Goal: Use online tool/utility: Use online tool/utility

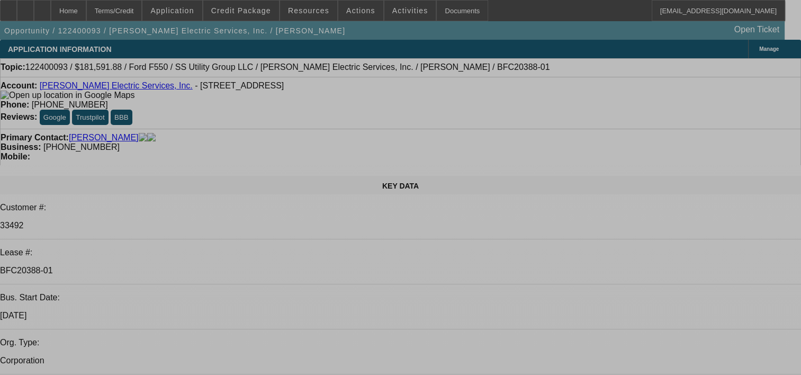
select select "0.1"
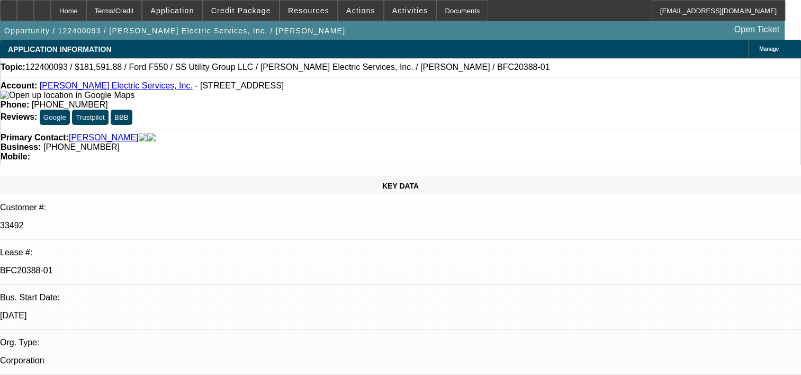
select select "0"
select select "0.1"
select select "0"
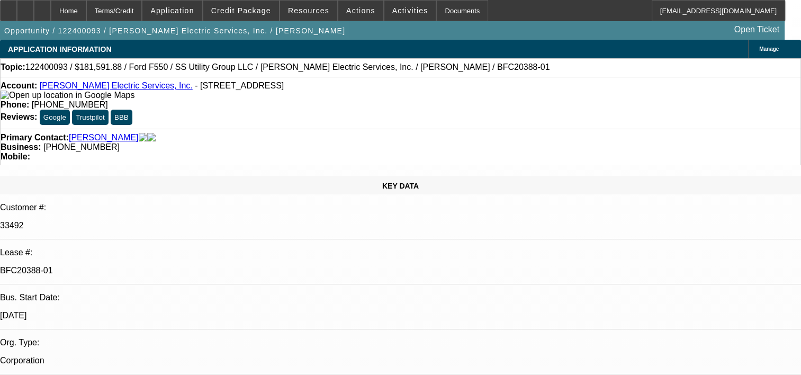
select select "0.2"
select select "2"
select select "0"
select select "0.15"
select select "0"
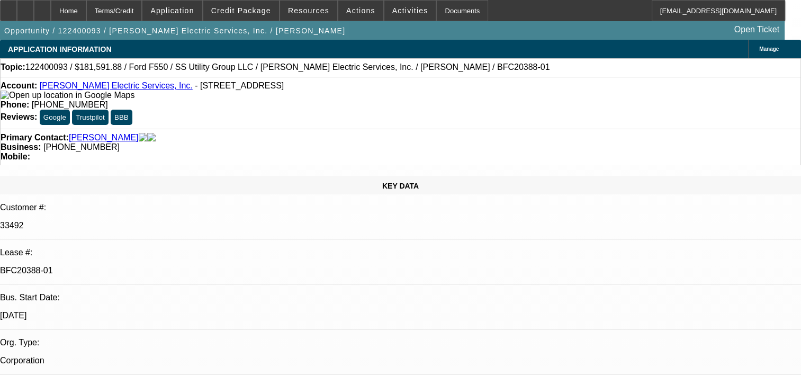
select select "0"
select select "1"
select select "6"
select select "1"
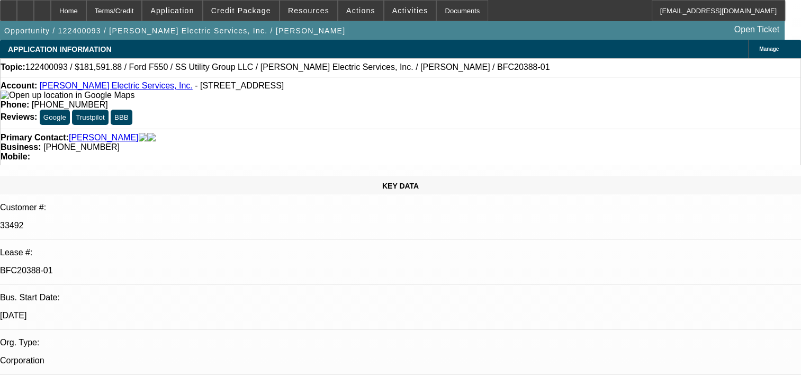
select select "1"
select select "6"
select select "1"
select select "2"
select select "6"
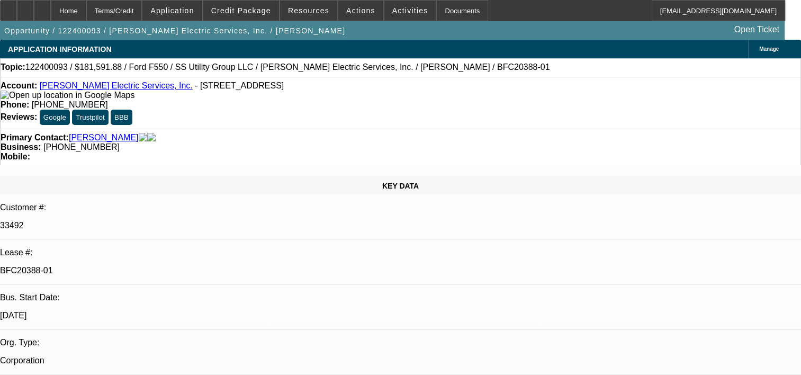
select select "1"
select select "6"
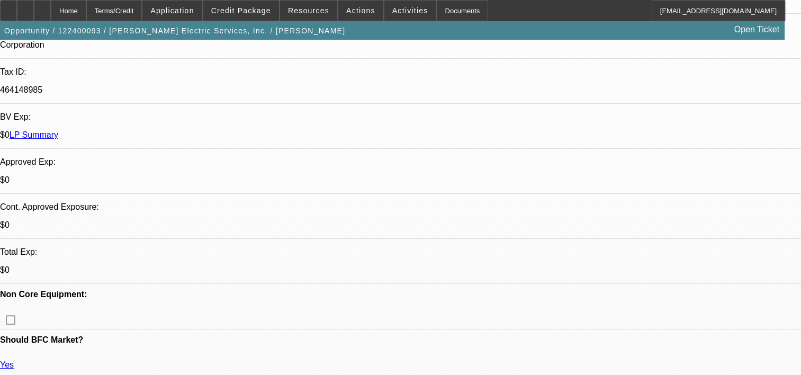
scroll to position [315, 0]
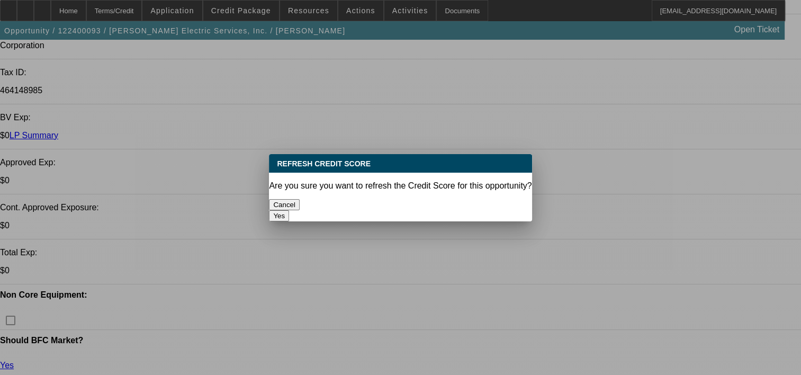
scroll to position [0, 0]
click at [289, 210] on button "Yes" at bounding box center [279, 215] width 20 height 11
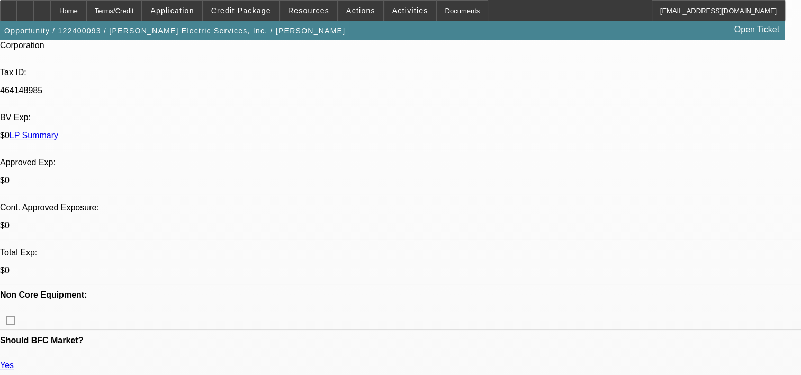
scroll to position [315, 0]
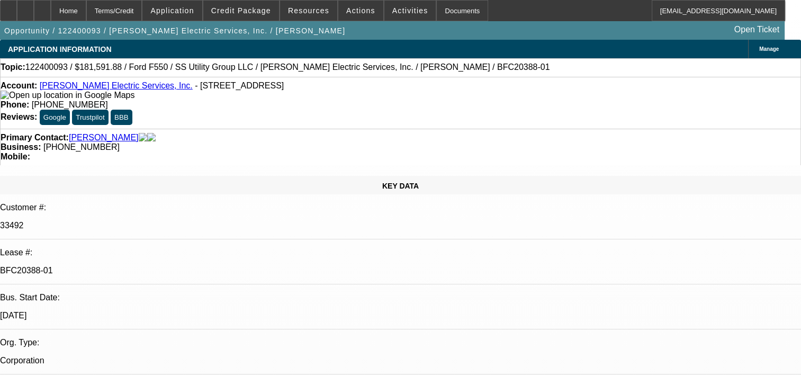
select select "0.1"
select select "0"
select select "6"
select select "0.1"
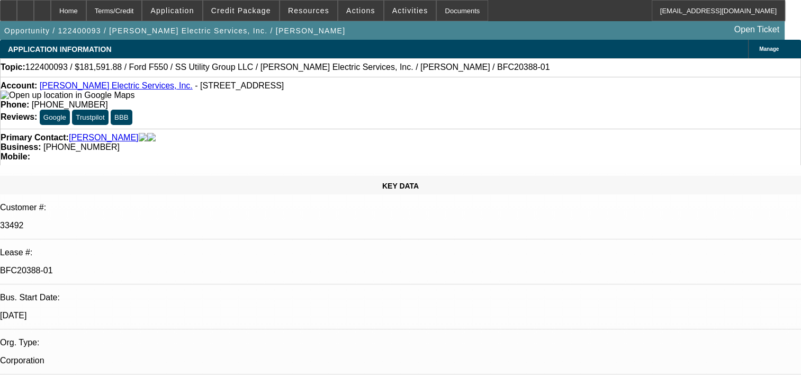
select select "0"
select select "6"
select select "0.2"
select select "2"
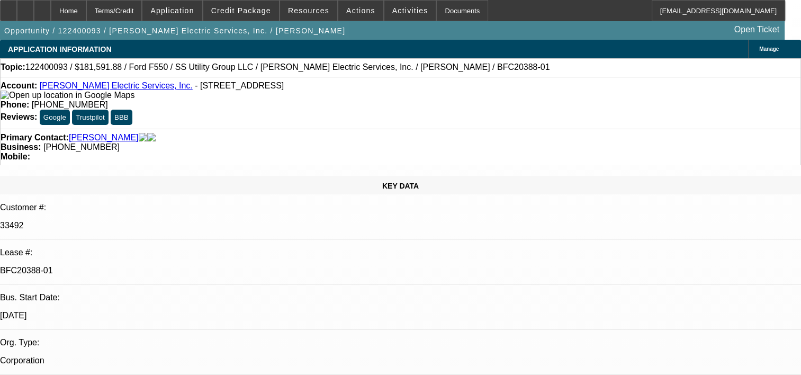
select select "2"
select select "0"
select select "6"
select select "0.15"
select select "0"
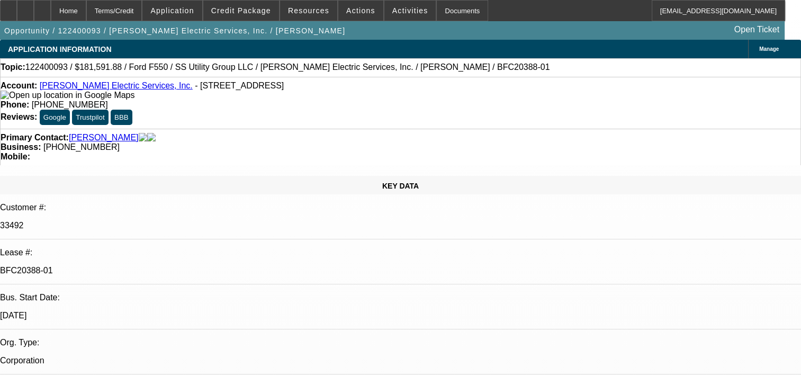
select select "0"
select select "6"
